Goal: Navigation & Orientation: Go to known website

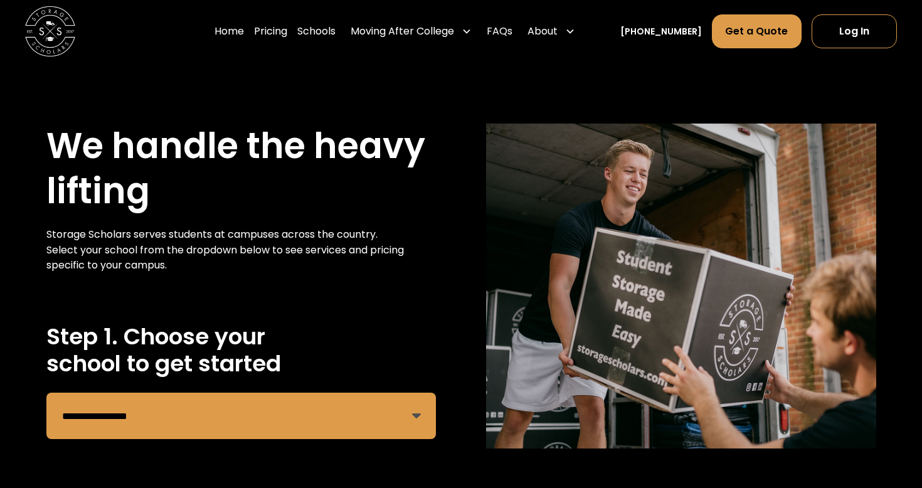
click at [51, 29] on img "home" at bounding box center [50, 31] width 50 height 50
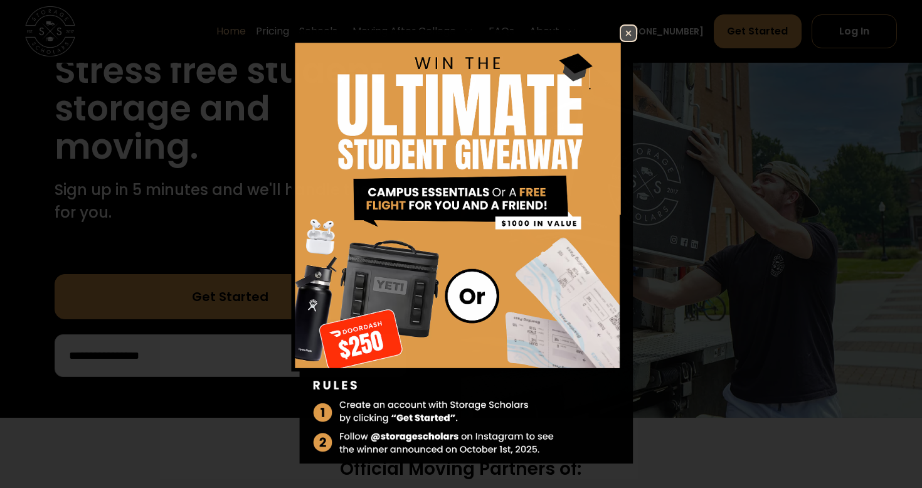
scroll to position [176, 0]
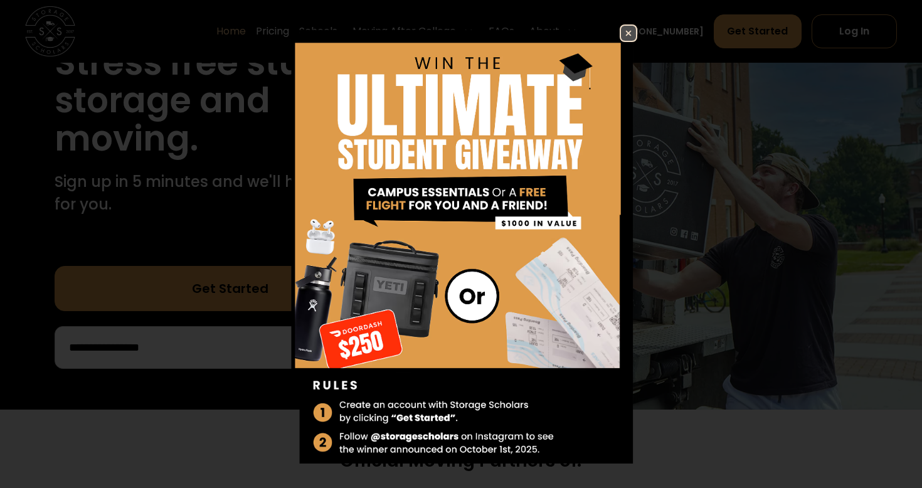
click at [627, 31] on img at bounding box center [628, 33] width 15 height 15
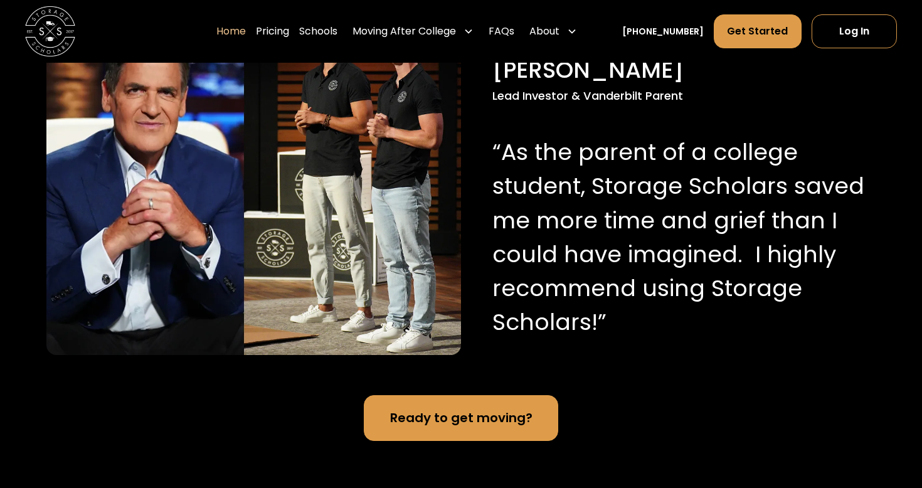
scroll to position [1309, 0]
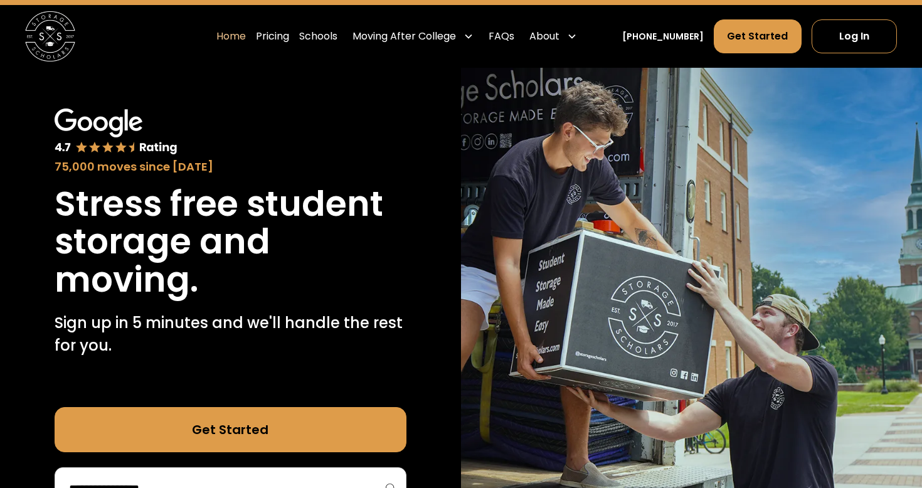
scroll to position [35, 0]
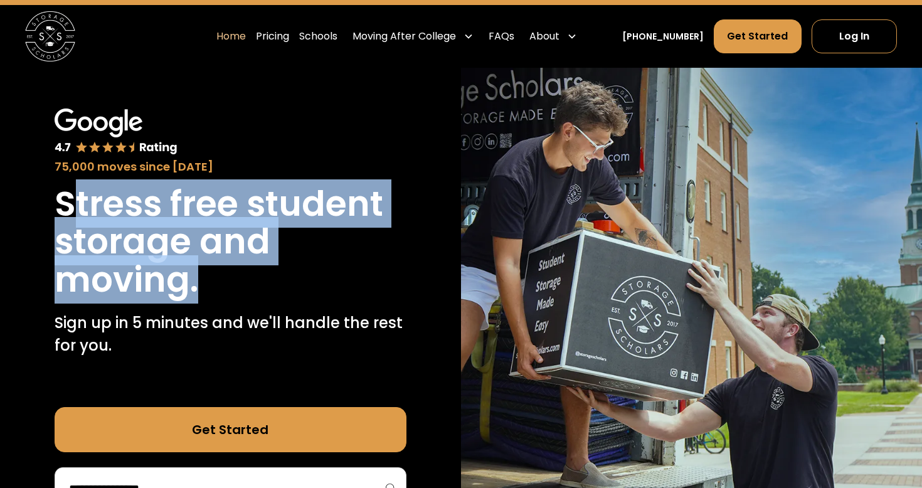
drag, startPoint x: 198, startPoint y: 285, endPoint x: 77, endPoint y: 206, distance: 144.5
click at [77, 206] on h1 "Stress free student storage and moving." at bounding box center [231, 242] width 352 height 114
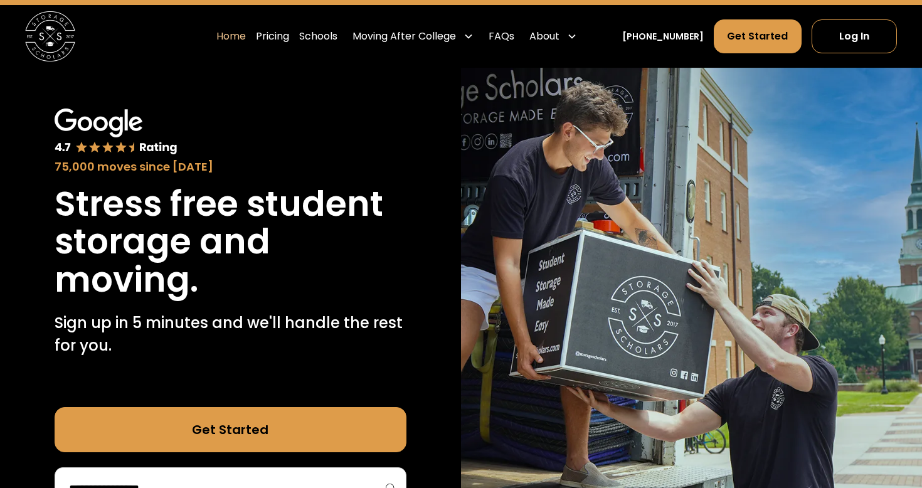
click at [282, 269] on h1 "Stress free student storage and moving." at bounding box center [231, 242] width 352 height 114
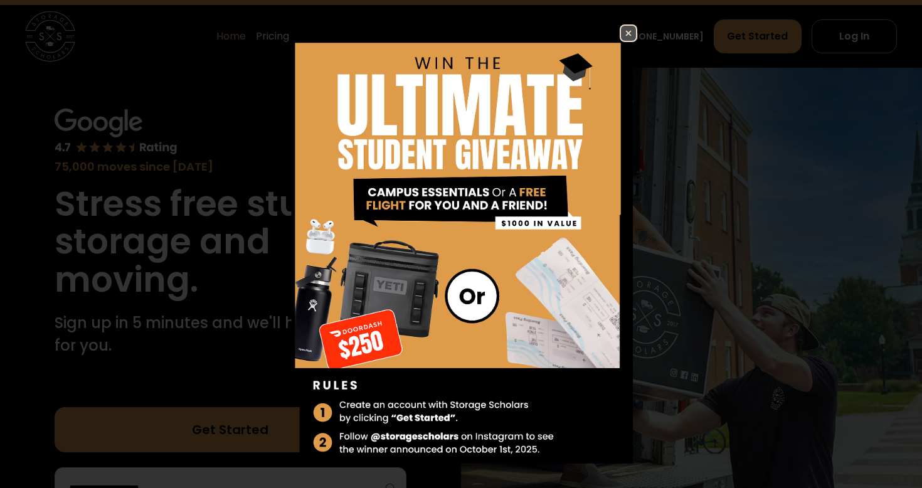
click at [621, 30] on img at bounding box center [628, 33] width 15 height 15
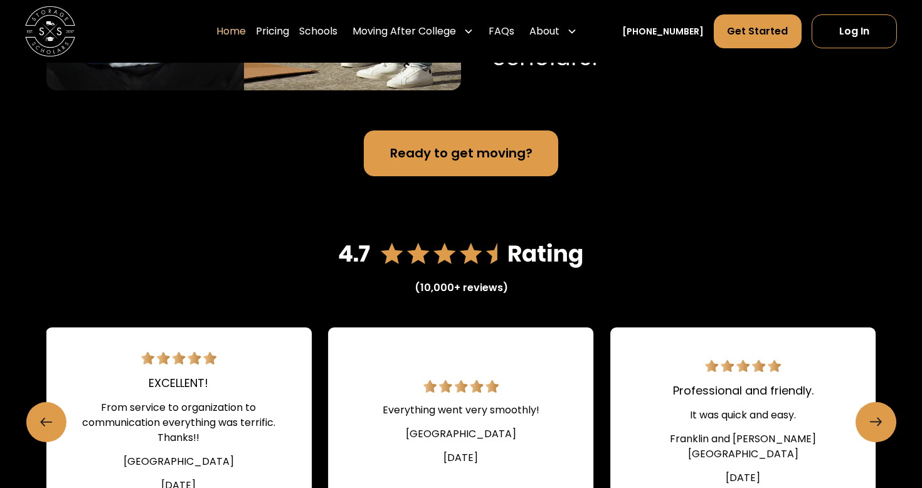
scroll to position [1306, 0]
